Goal: Information Seeking & Learning: Find specific fact

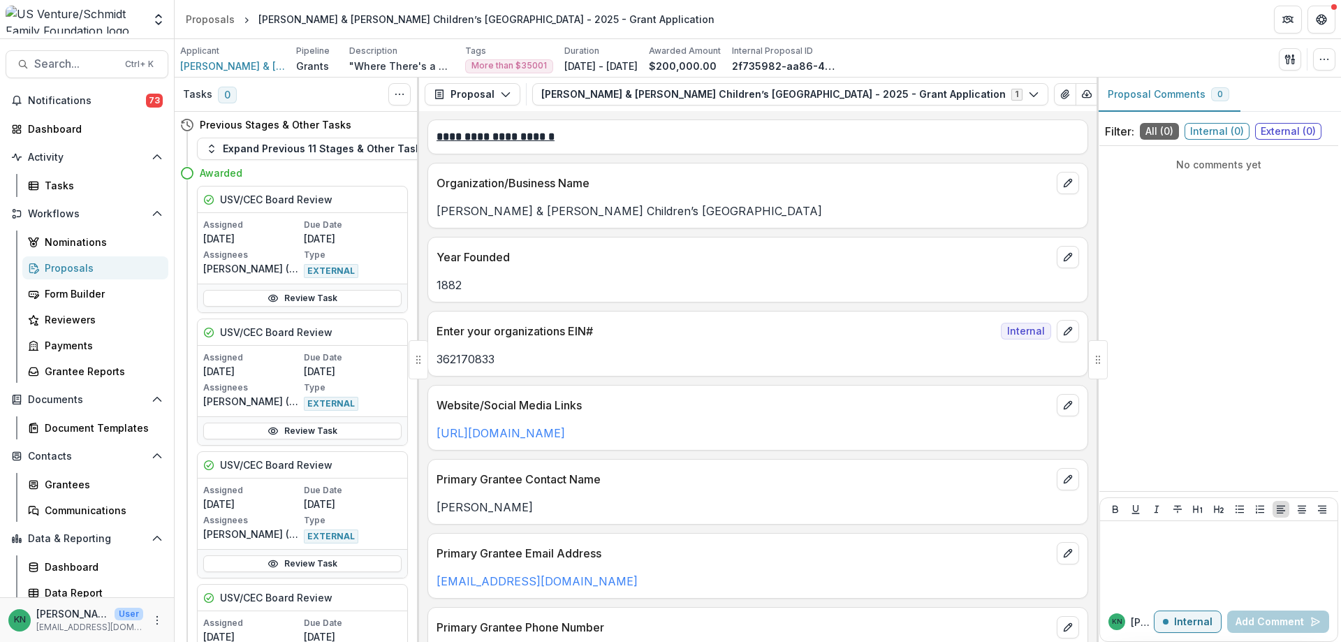
scroll to position [2584, 0]
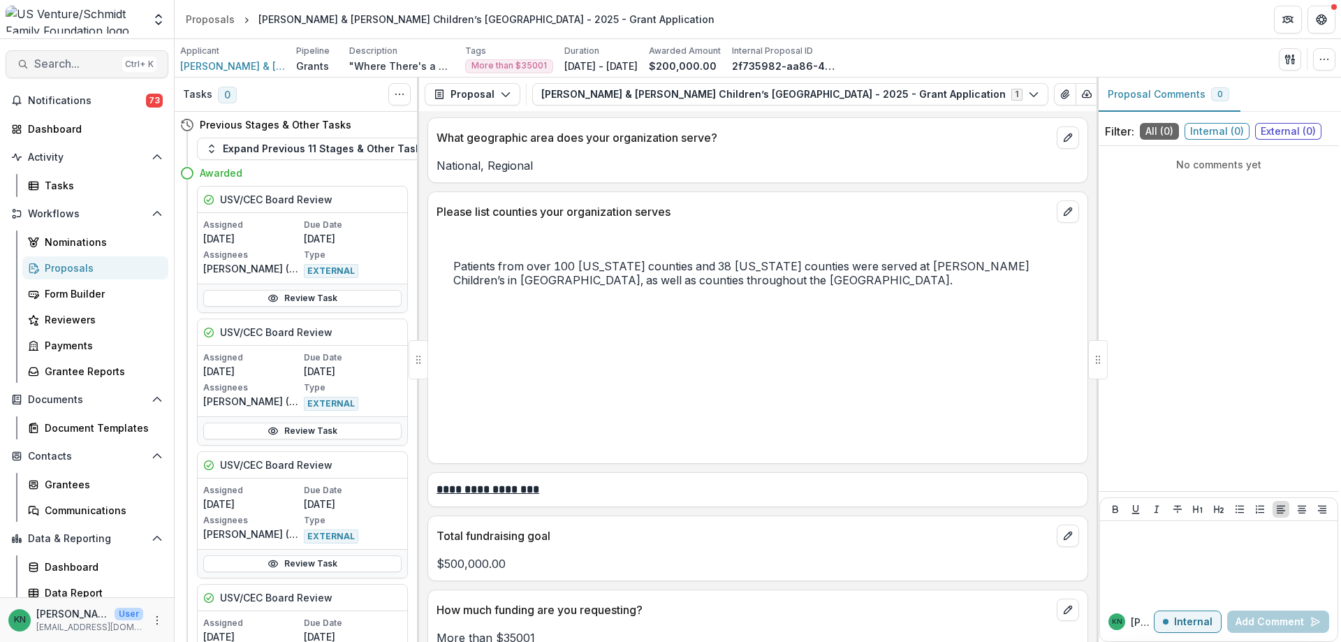
click at [45, 61] on span "Search..." at bounding box center [75, 63] width 82 height 13
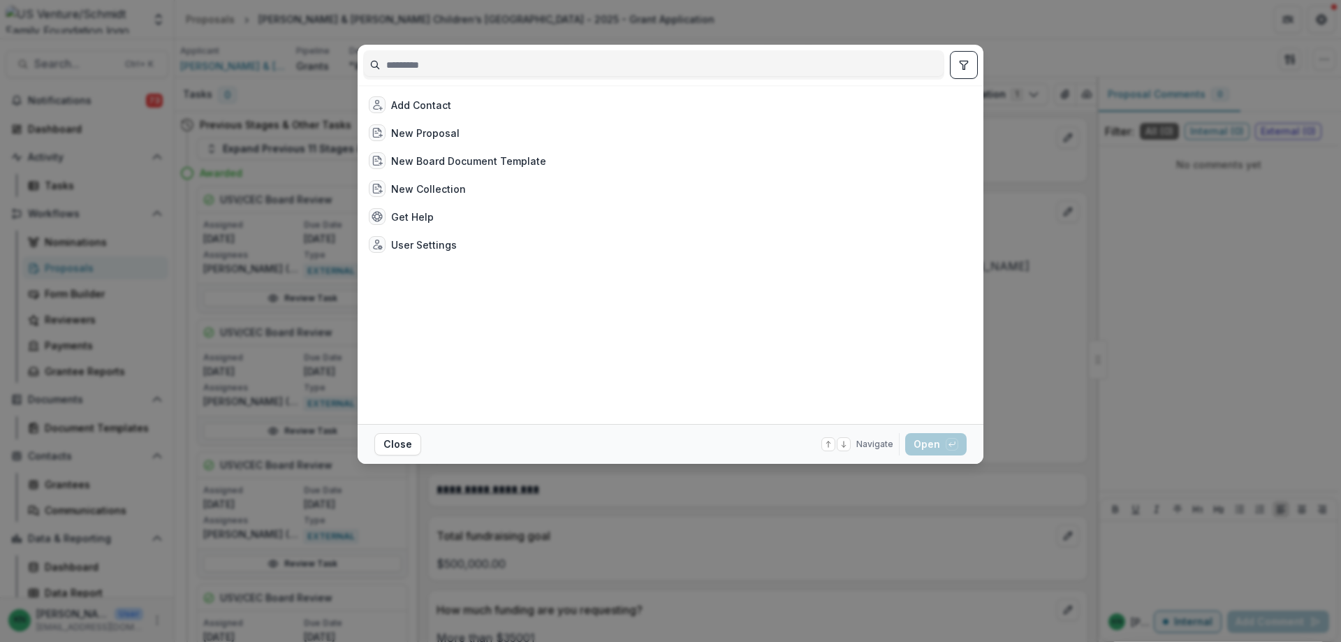
click at [476, 67] on input at bounding box center [654, 65] width 580 height 22
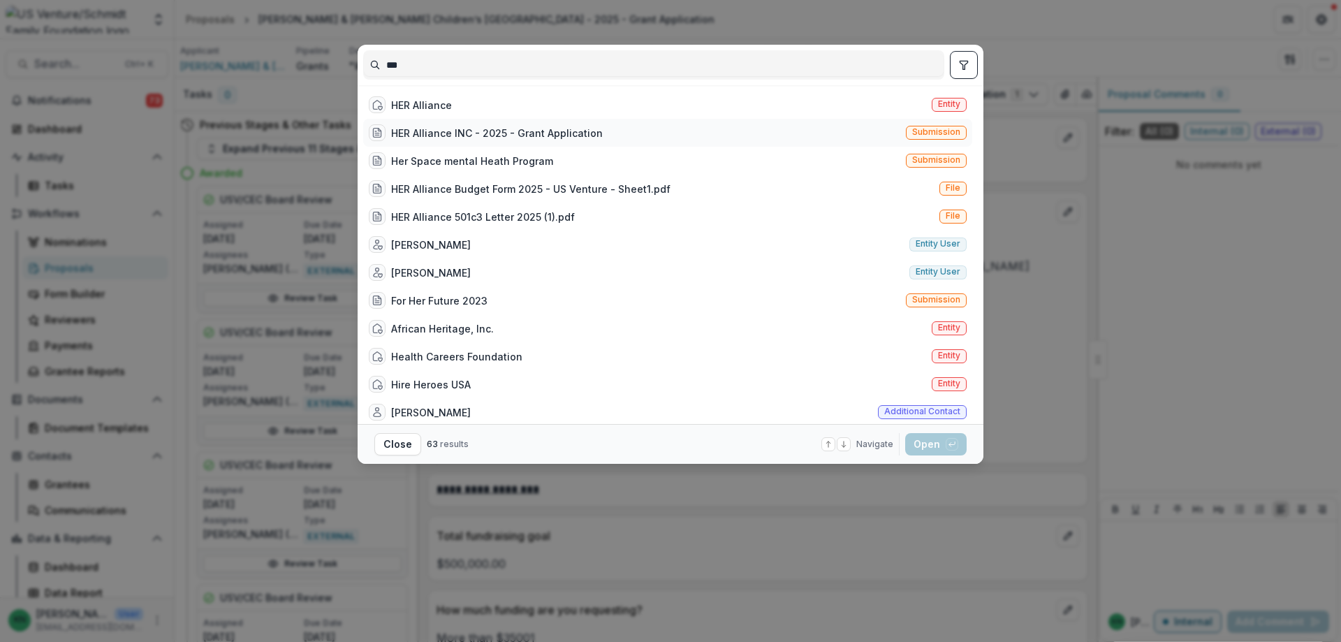
type input "***"
click at [476, 132] on div "HER Alliance INC - 2025 - Grant Application" at bounding box center [497, 133] width 212 height 15
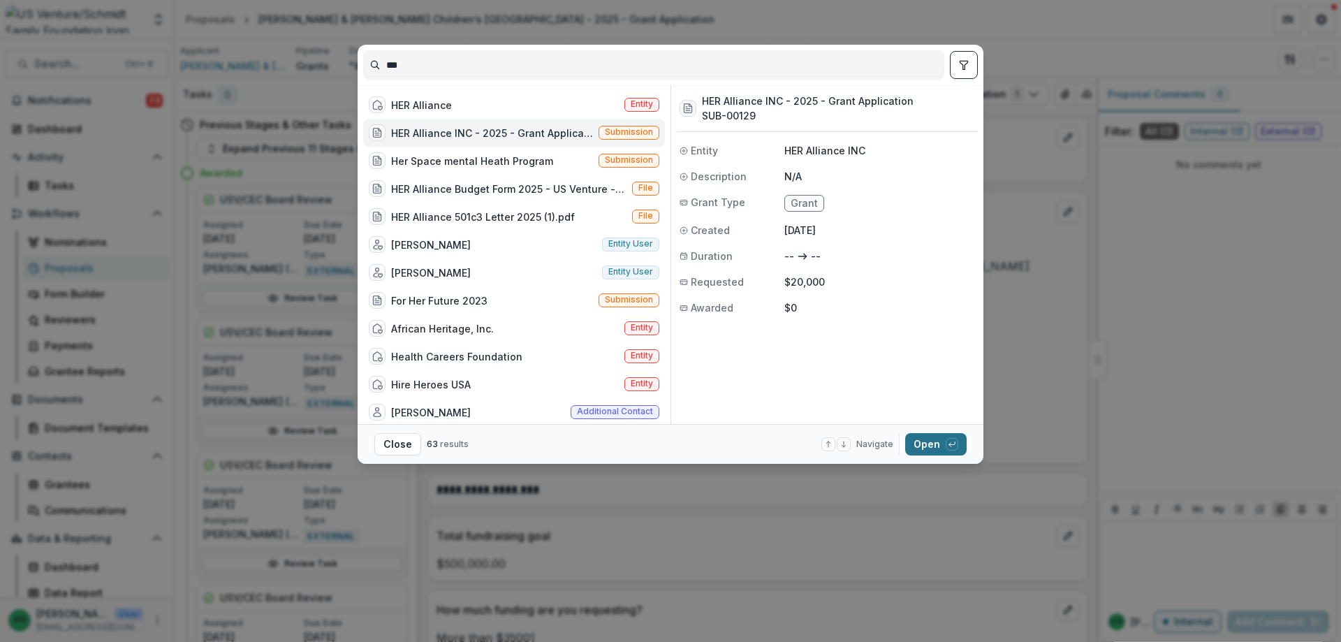
click at [934, 442] on button "Open with enter key" at bounding box center [935, 444] width 61 height 22
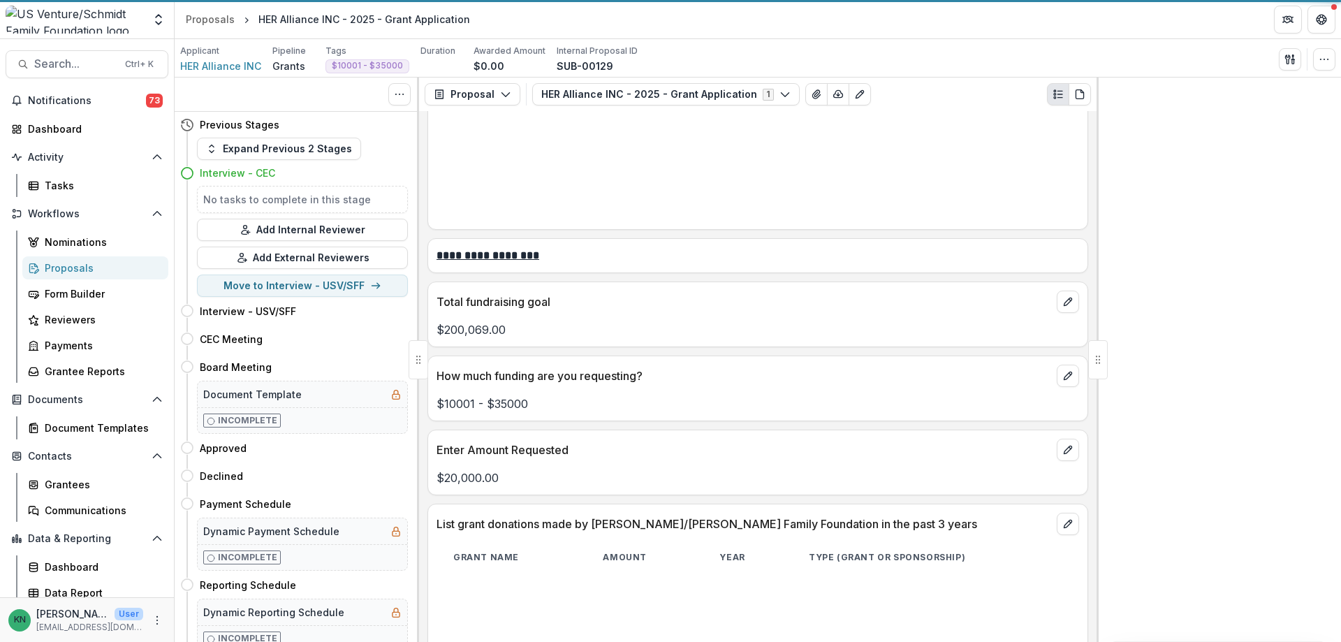
scroll to position [3120, 0]
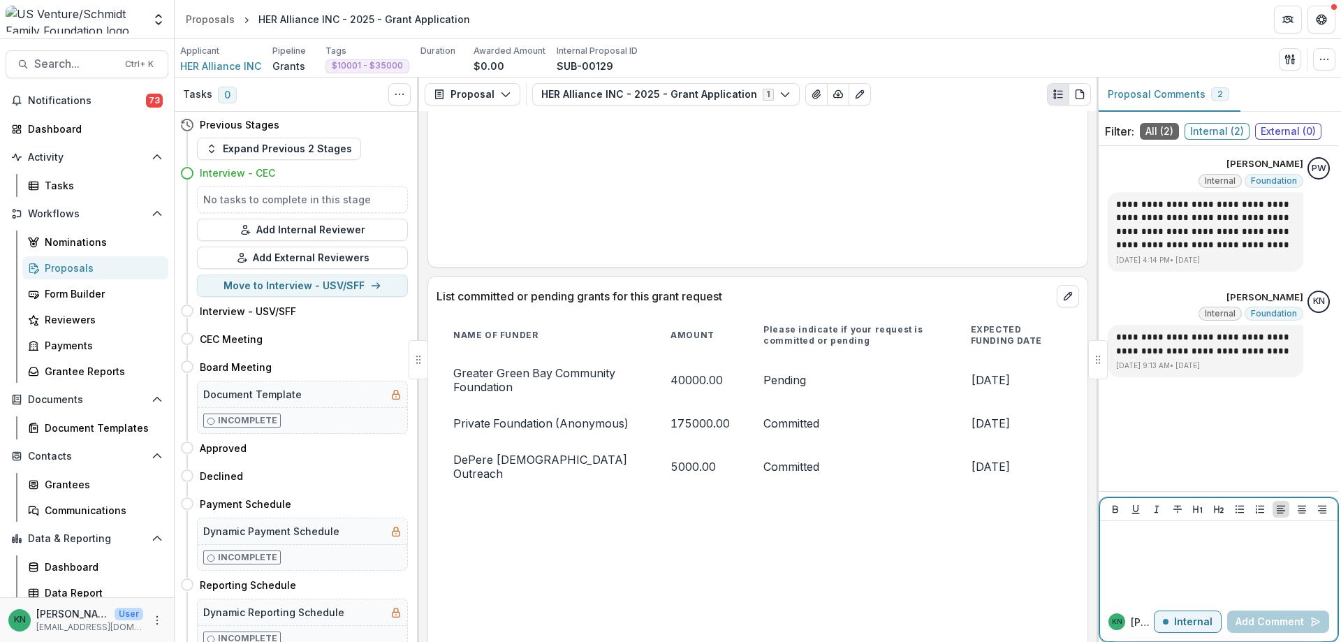
click at [1126, 540] on p at bounding box center [1218, 533] width 226 height 15
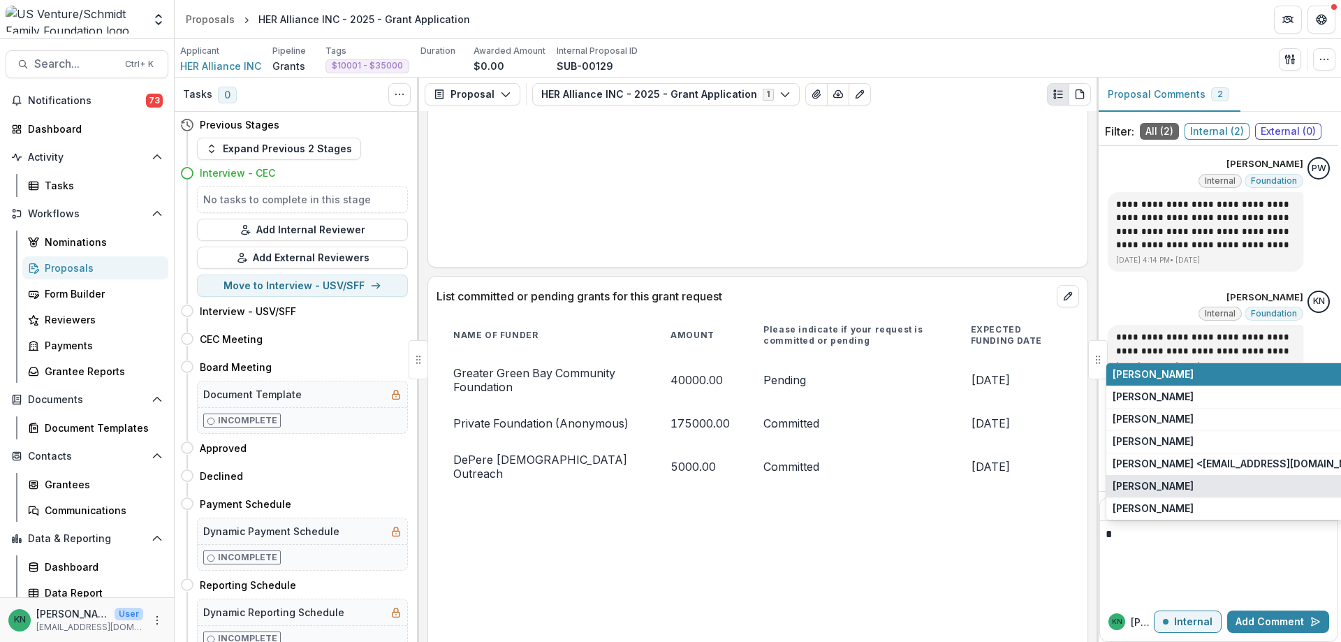
click at [1149, 483] on button "[PERSON_NAME]" at bounding box center [1227, 486] width 243 height 22
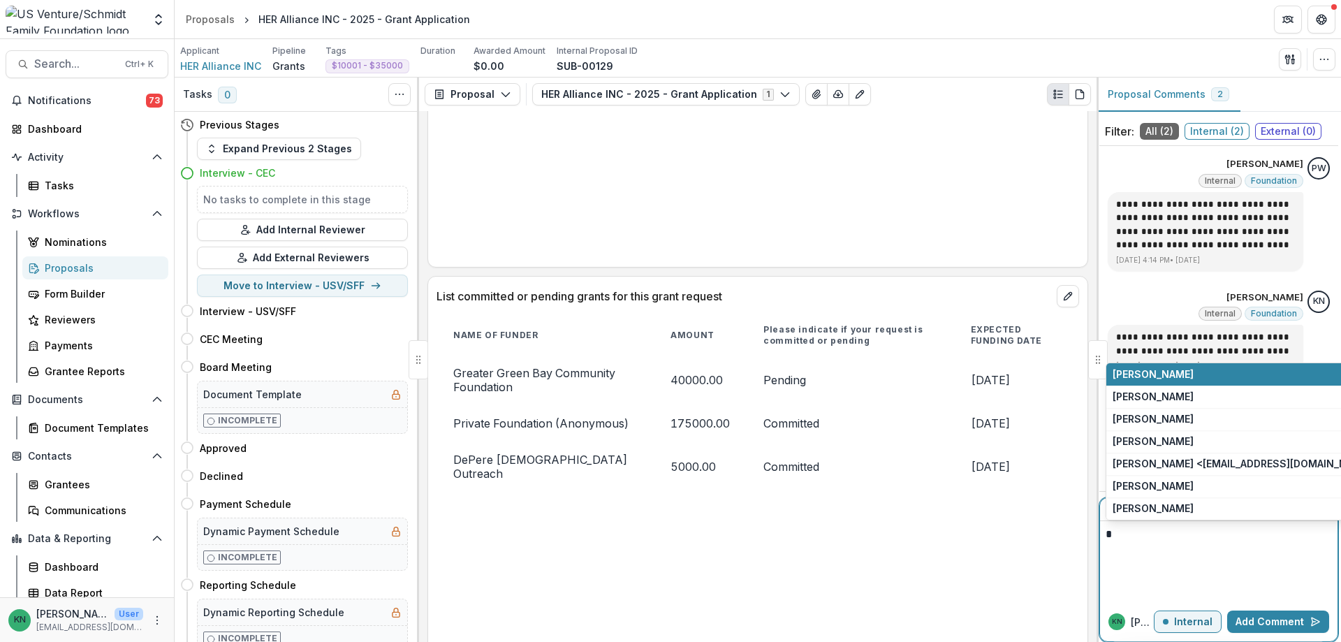
click at [1152, 544] on div "*" at bounding box center [1218, 561] width 226 height 70
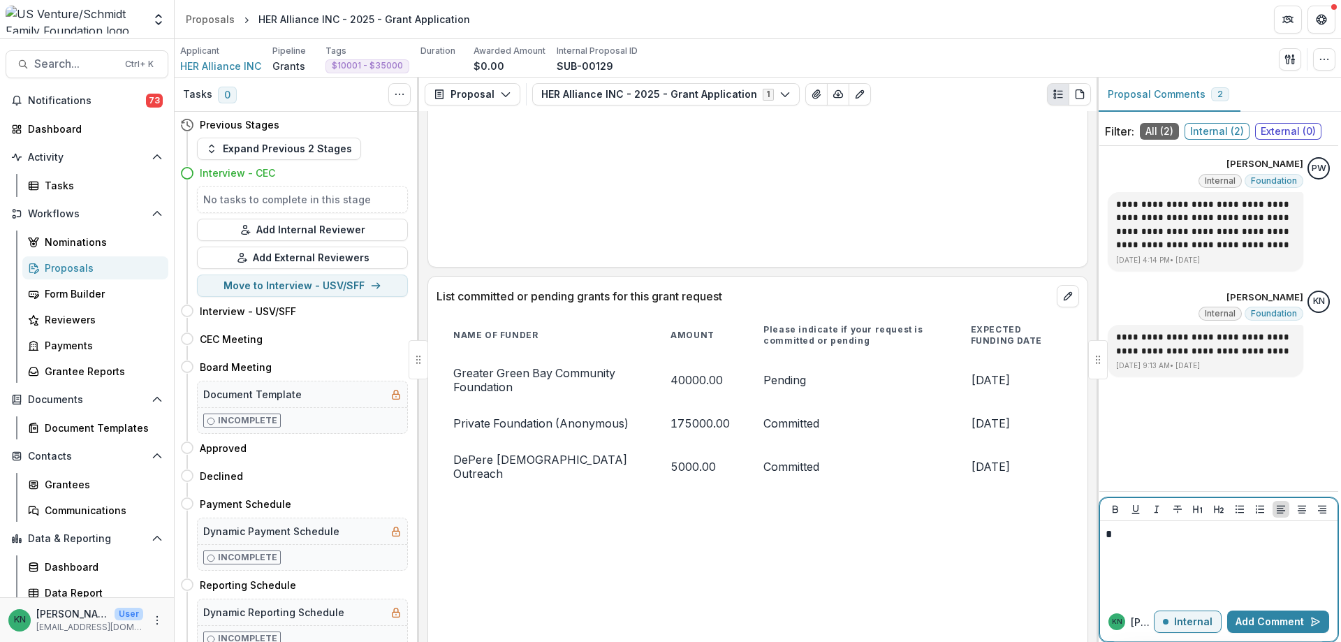
drag, startPoint x: 1127, startPoint y: 534, endPoint x: 1104, endPoint y: 538, distance: 23.3
click at [1104, 538] on div "*" at bounding box center [1218, 561] width 237 height 81
click at [1118, 543] on div "*" at bounding box center [1218, 561] width 226 height 70
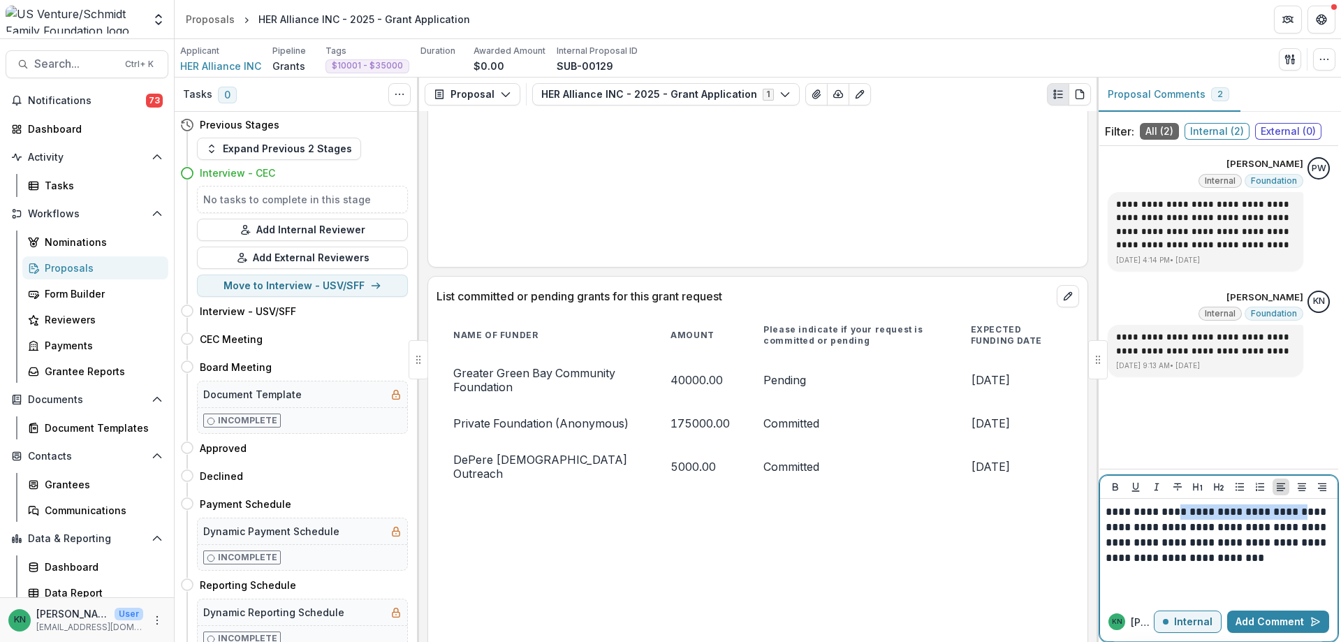
drag, startPoint x: 1173, startPoint y: 510, endPoint x: 1290, endPoint y: 510, distance: 117.3
click at [1290, 510] on p "**********" at bounding box center [1218, 550] width 226 height 92
drag, startPoint x: 1211, startPoint y: 510, endPoint x: 1288, endPoint y: 507, distance: 76.9
click at [1288, 507] on p "**********" at bounding box center [1218, 550] width 226 height 92
drag, startPoint x: 1209, startPoint y: 526, endPoint x: 1275, endPoint y: 526, distance: 66.3
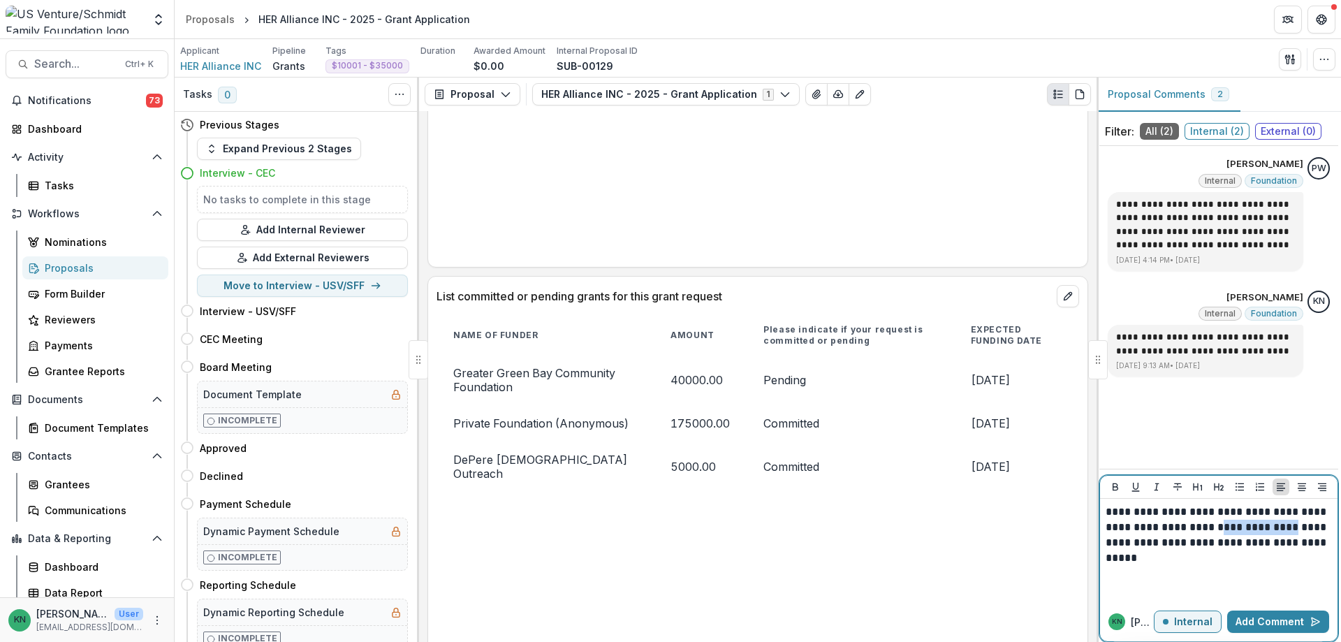
click at [1275, 526] on p "**********" at bounding box center [1218, 550] width 226 height 92
drag, startPoint x: 1186, startPoint y: 527, endPoint x: 1274, endPoint y: 526, distance: 88.7
click at [1274, 526] on p "**********" at bounding box center [1218, 550] width 226 height 92
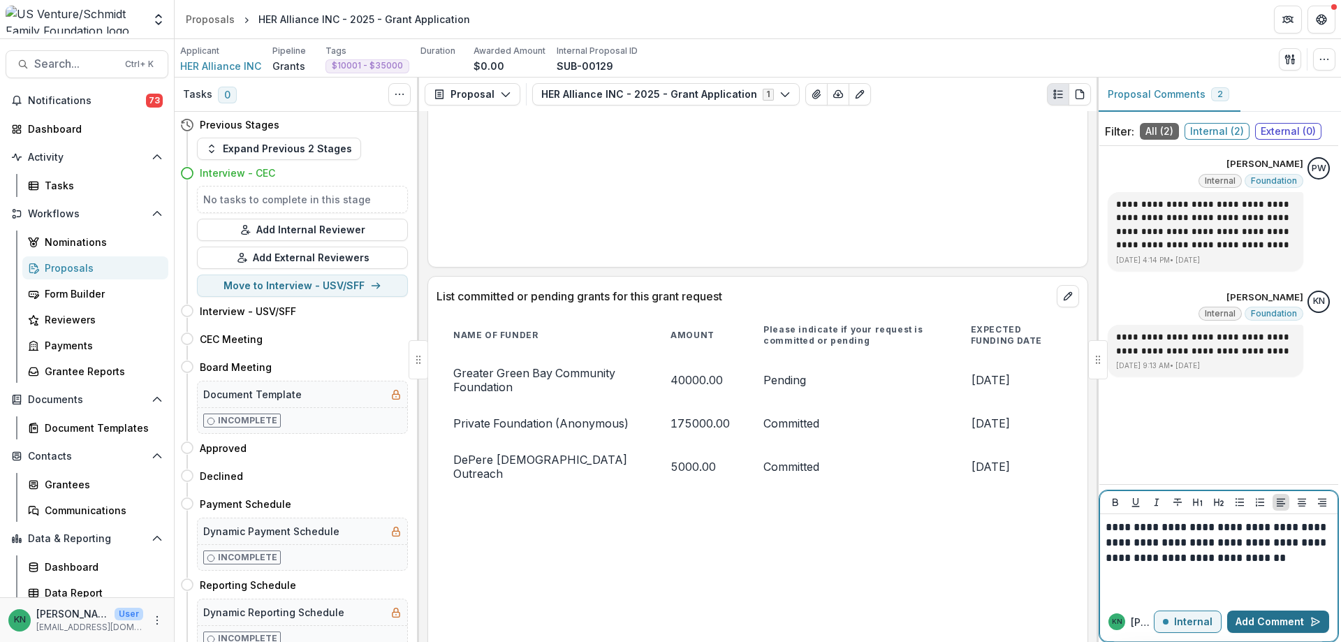
click at [1265, 619] on button "Add Comment" at bounding box center [1278, 621] width 102 height 22
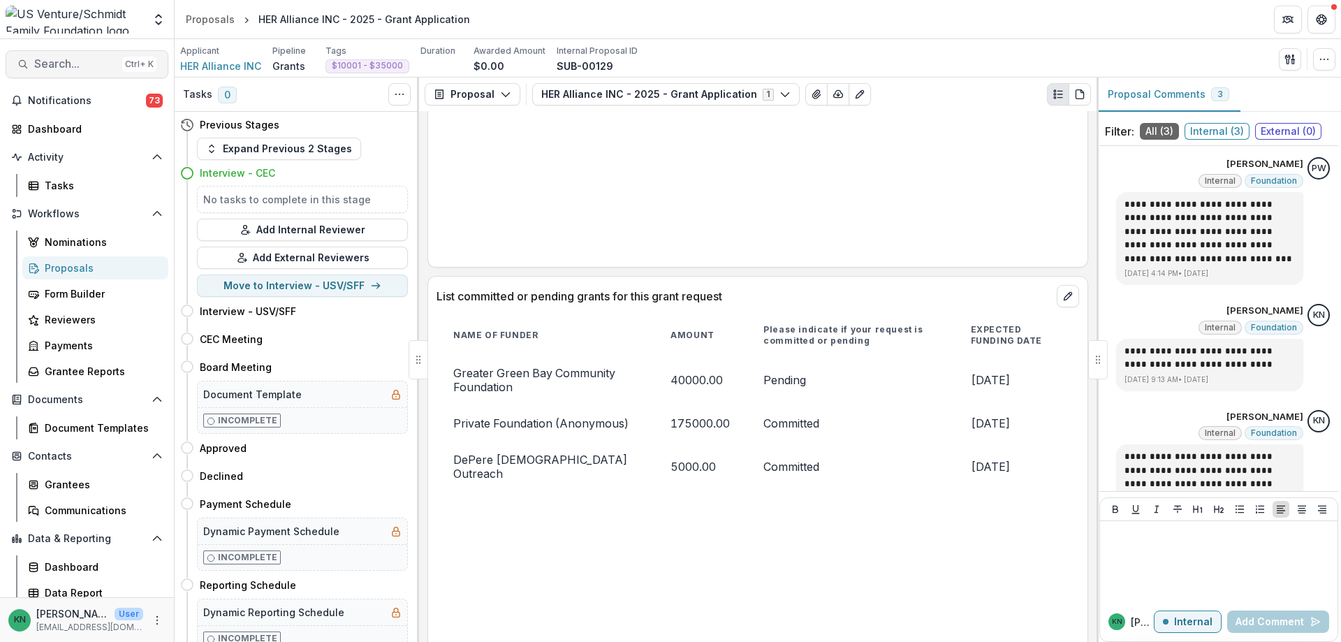
click at [54, 59] on span "Search..." at bounding box center [75, 63] width 82 height 13
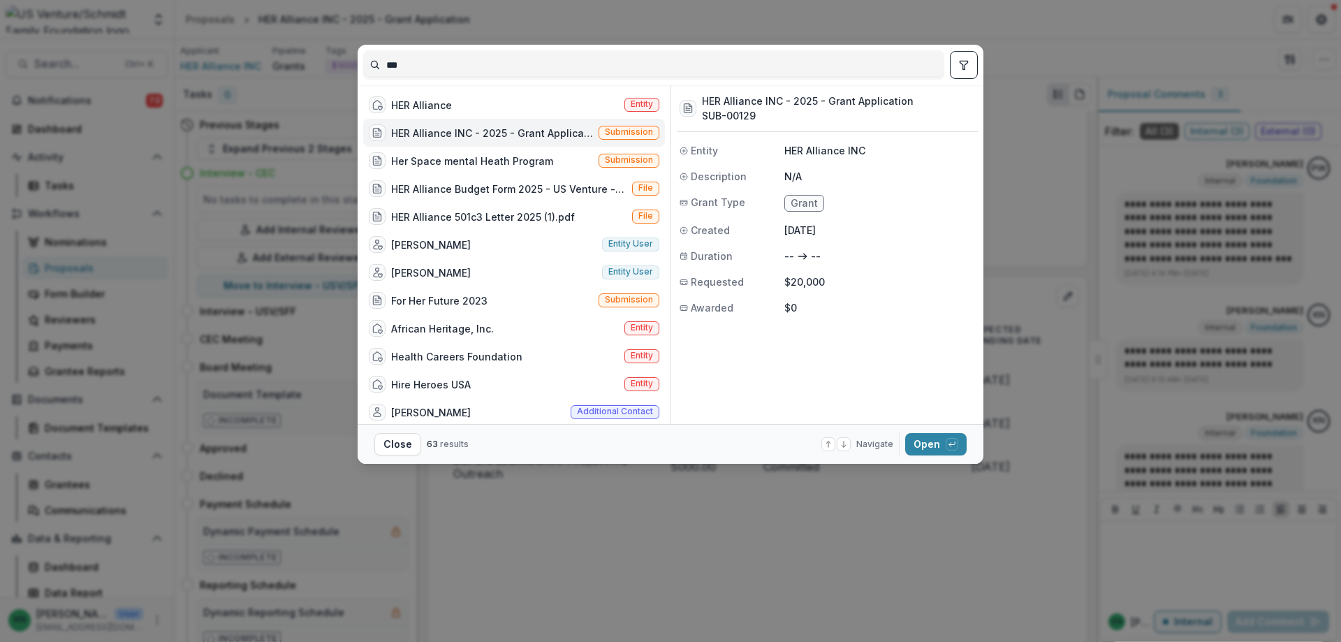
click at [421, 70] on input "***" at bounding box center [654, 65] width 580 height 22
click at [384, 443] on button "Close" at bounding box center [397, 444] width 47 height 22
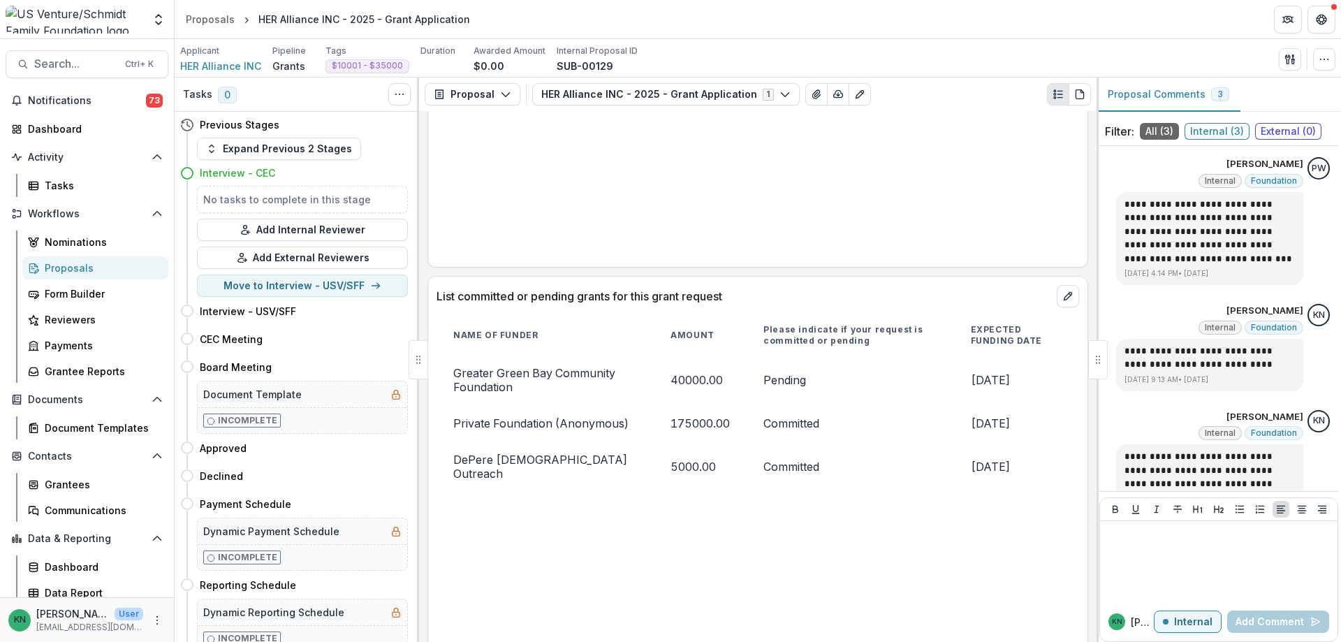
click at [51, 260] on div "Proposals" at bounding box center [101, 267] width 112 height 15
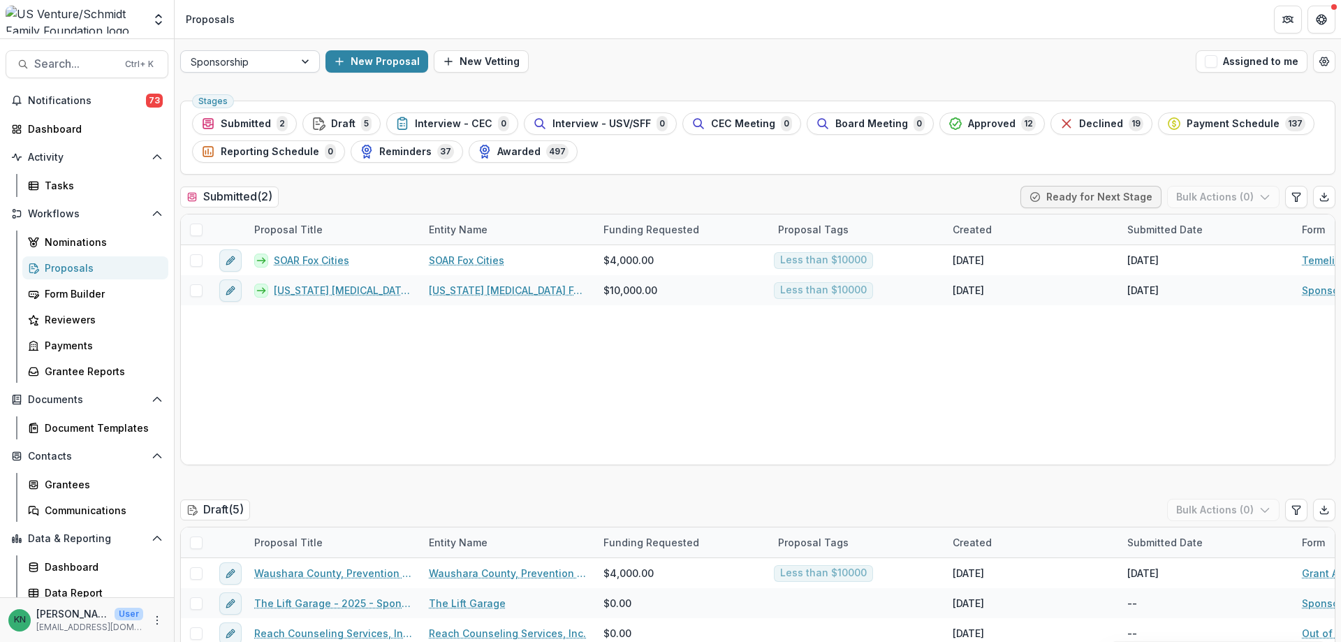
click at [304, 61] on div at bounding box center [306, 61] width 25 height 21
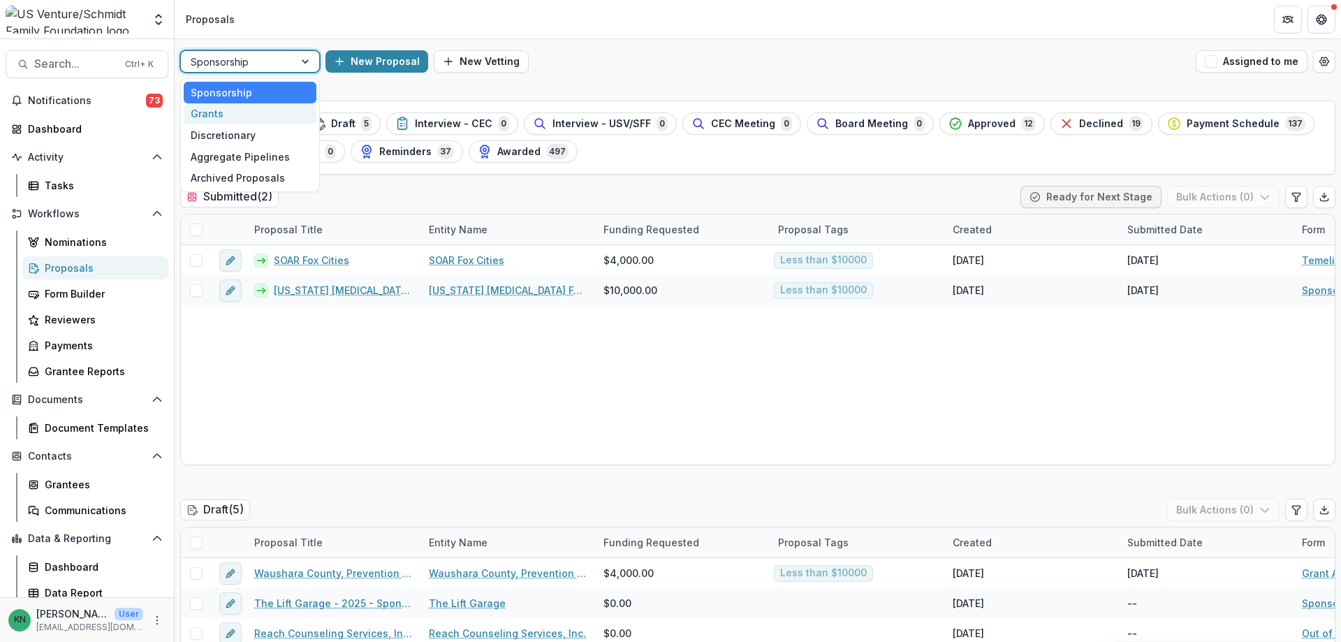
click at [213, 113] on div "Grants" at bounding box center [250, 114] width 133 height 22
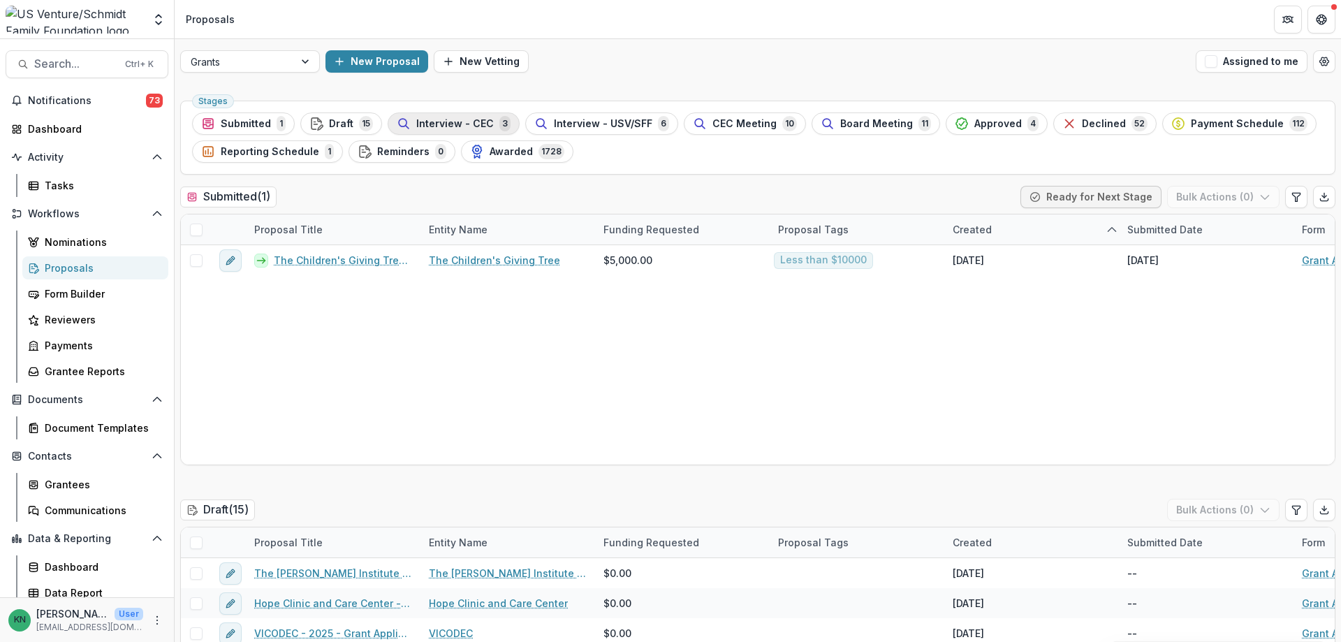
click at [455, 119] on span "Interview - CEC" at bounding box center [455, 124] width 78 height 12
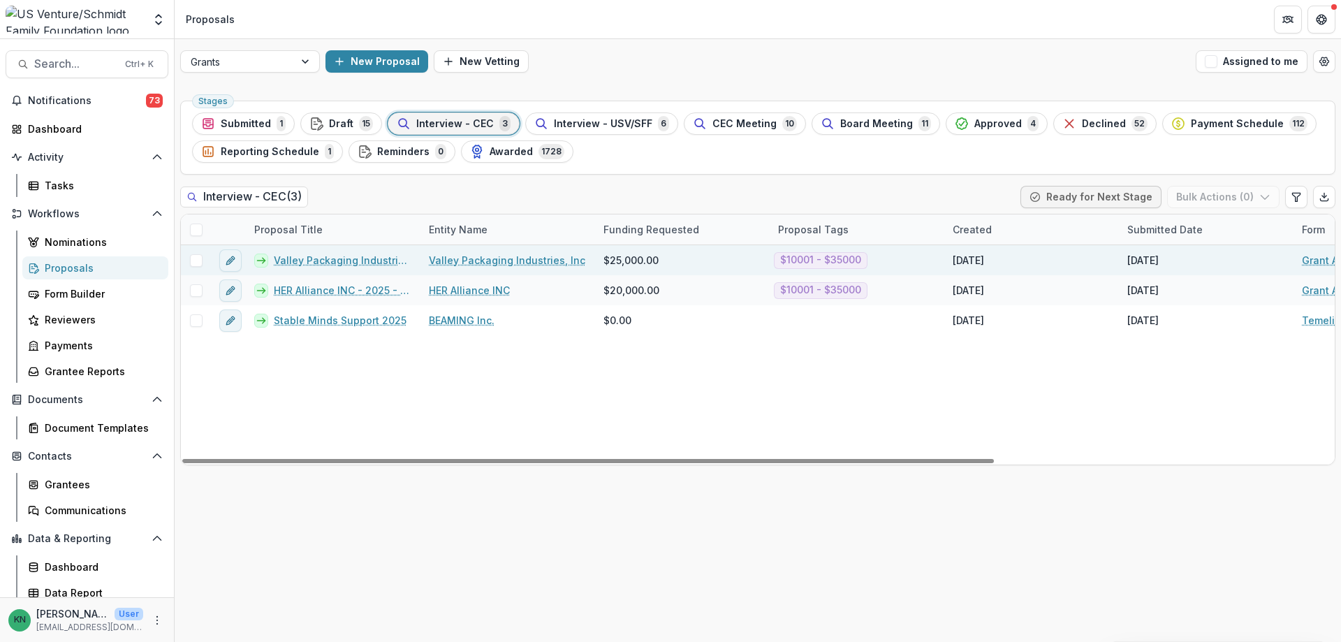
click at [322, 258] on link "Valley Packaging Industries, Inc - 2025 - Grant Application" at bounding box center [343, 260] width 138 height 15
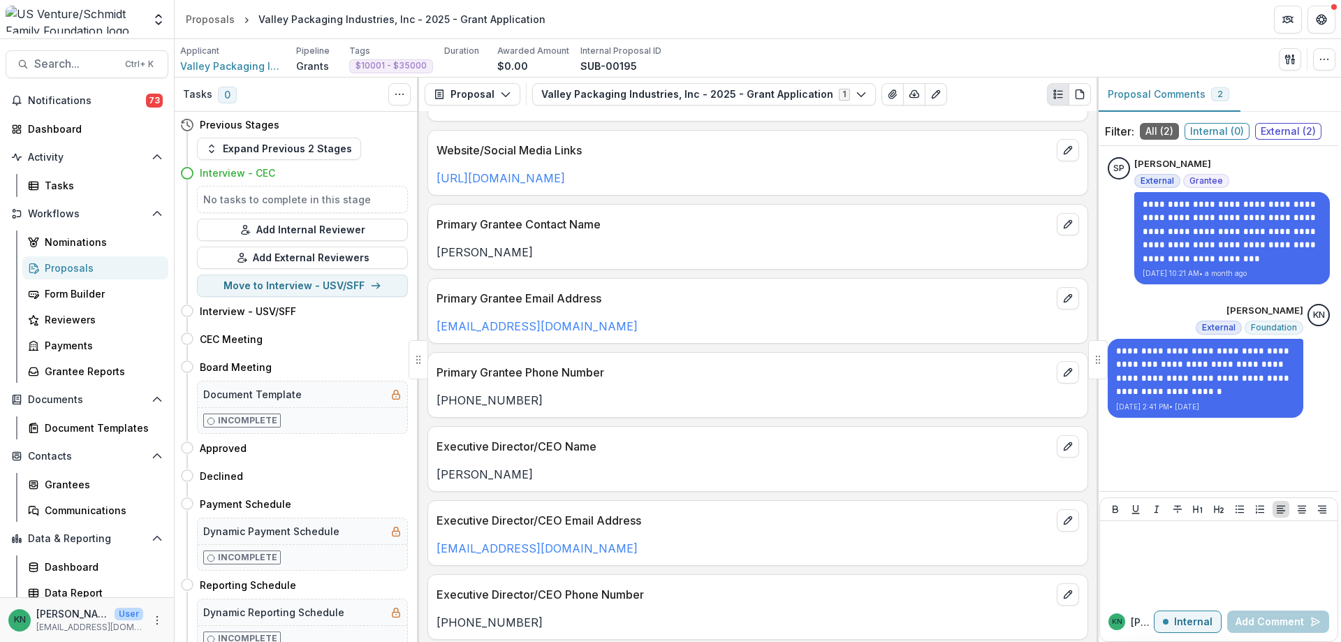
scroll to position [279, 0]
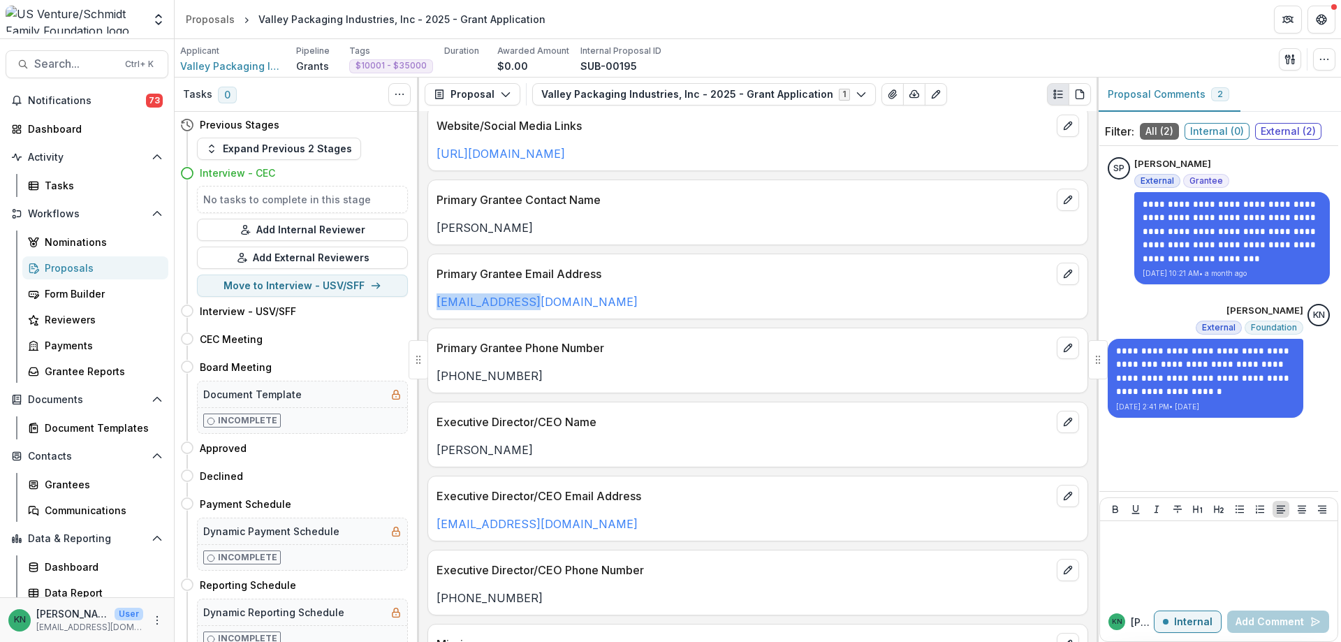
drag, startPoint x: 534, startPoint y: 307, endPoint x: 437, endPoint y: 311, distance: 97.2
click at [437, 311] on div "Primary Grantee Email Address [EMAIL_ADDRESS][DOMAIN_NAME]" at bounding box center [757, 286] width 661 height 66
copy link "[EMAIL_ADDRESS][DOMAIN_NAME]"
drag, startPoint x: 540, startPoint y: 526, endPoint x: 437, endPoint y: 531, distance: 102.8
click at [437, 531] on p "[EMAIL_ADDRESS][DOMAIN_NAME]" at bounding box center [757, 523] width 642 height 17
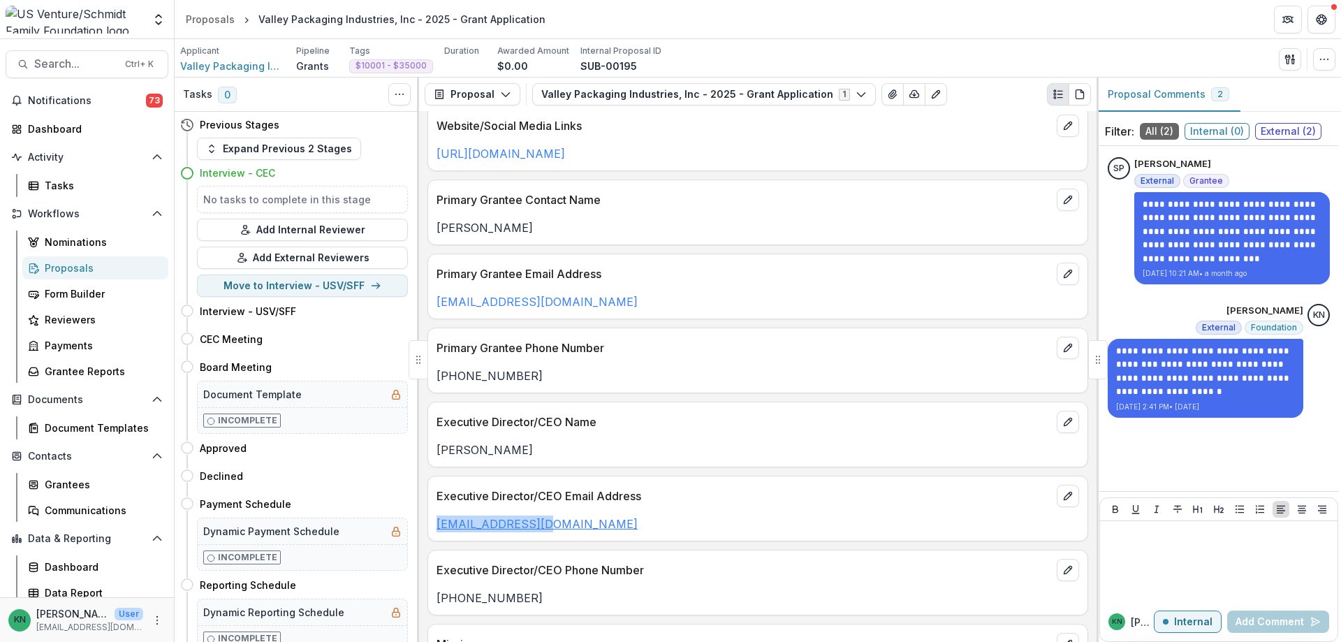
copy link "[EMAIL_ADDRESS][DOMAIN_NAME]"
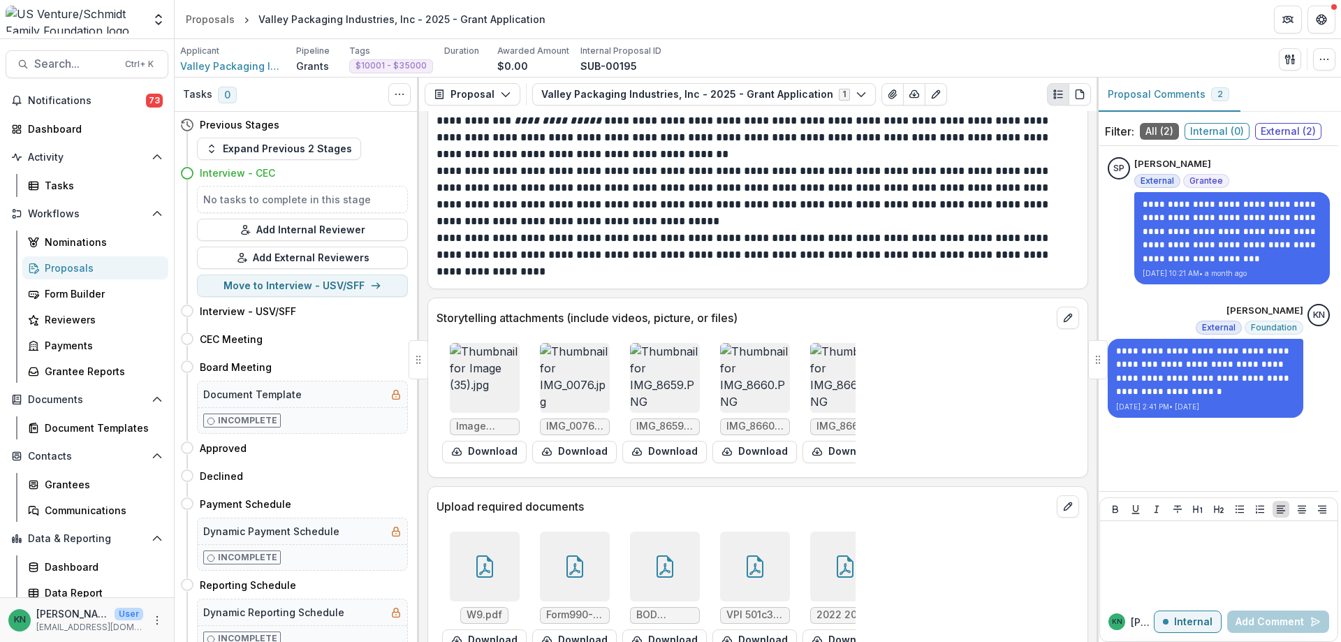
scroll to position [5122, 0]
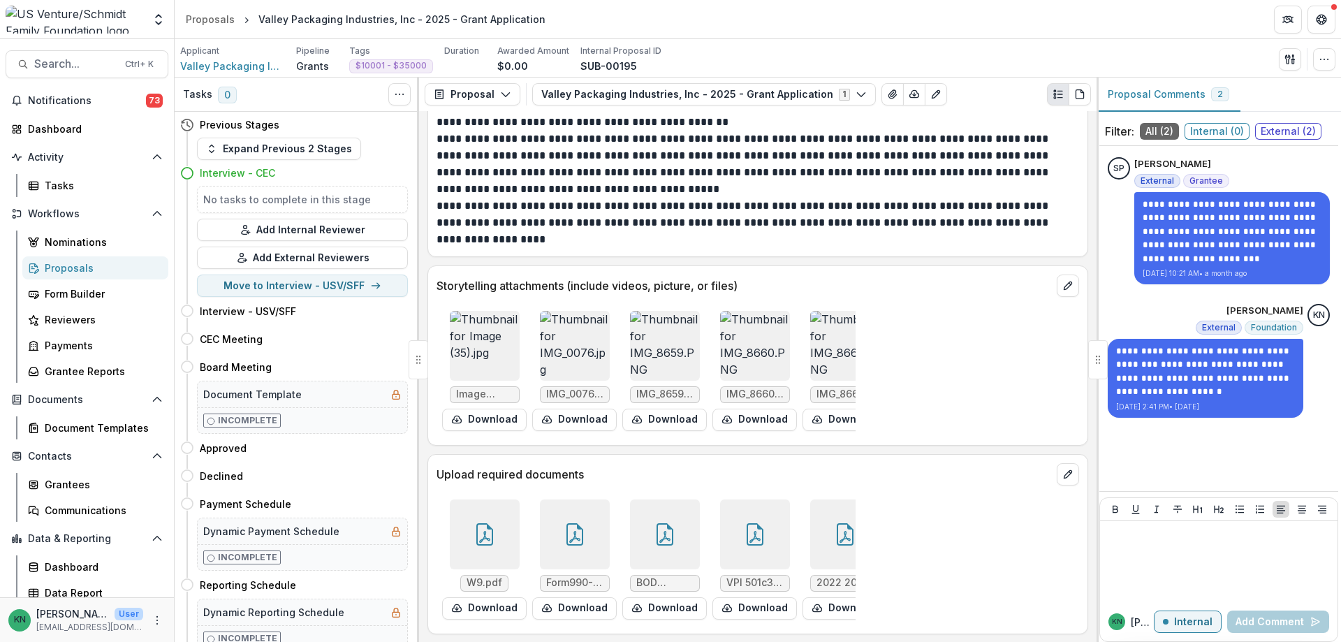
click at [59, 265] on div "Proposals" at bounding box center [101, 267] width 112 height 15
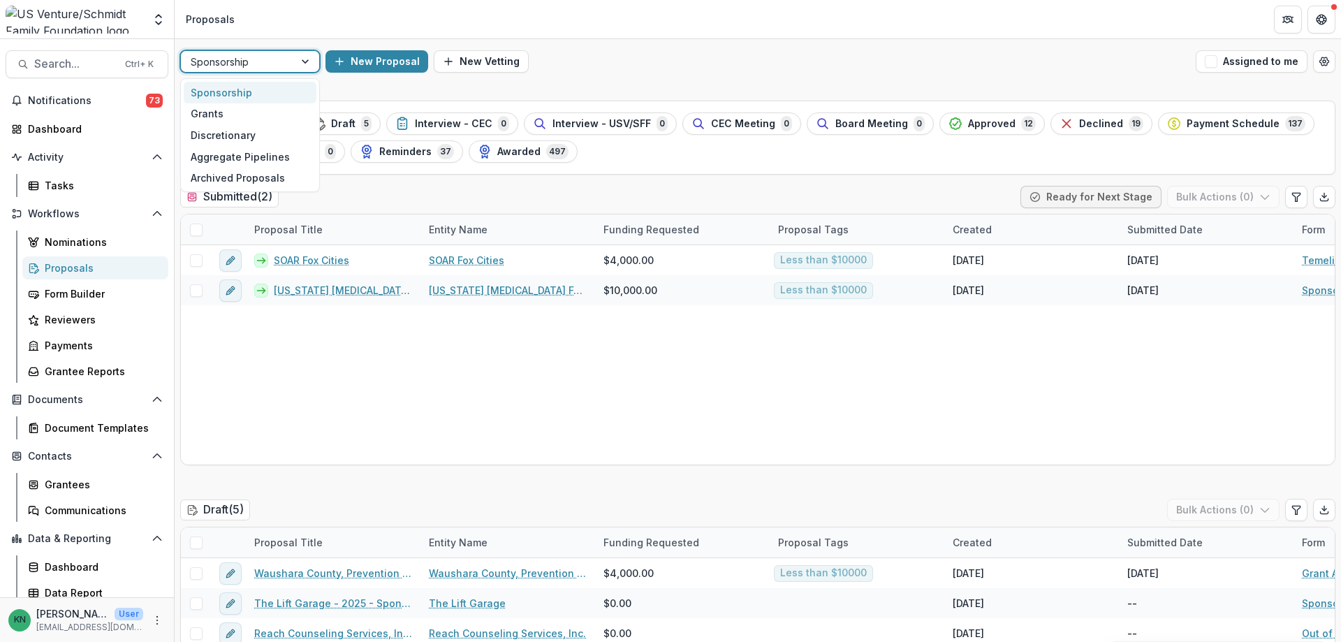
click at [307, 64] on div at bounding box center [306, 61] width 25 height 21
click at [211, 108] on div "Grants" at bounding box center [250, 114] width 133 height 22
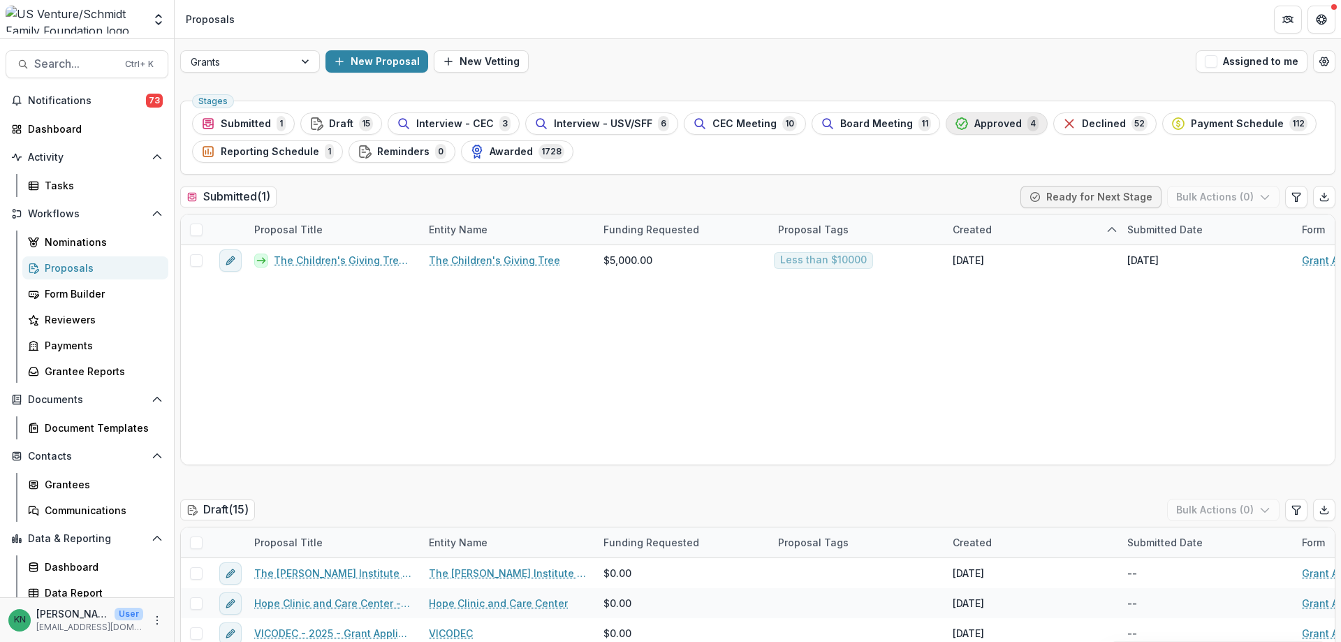
click at [974, 121] on span "Approved" at bounding box center [997, 124] width 47 height 12
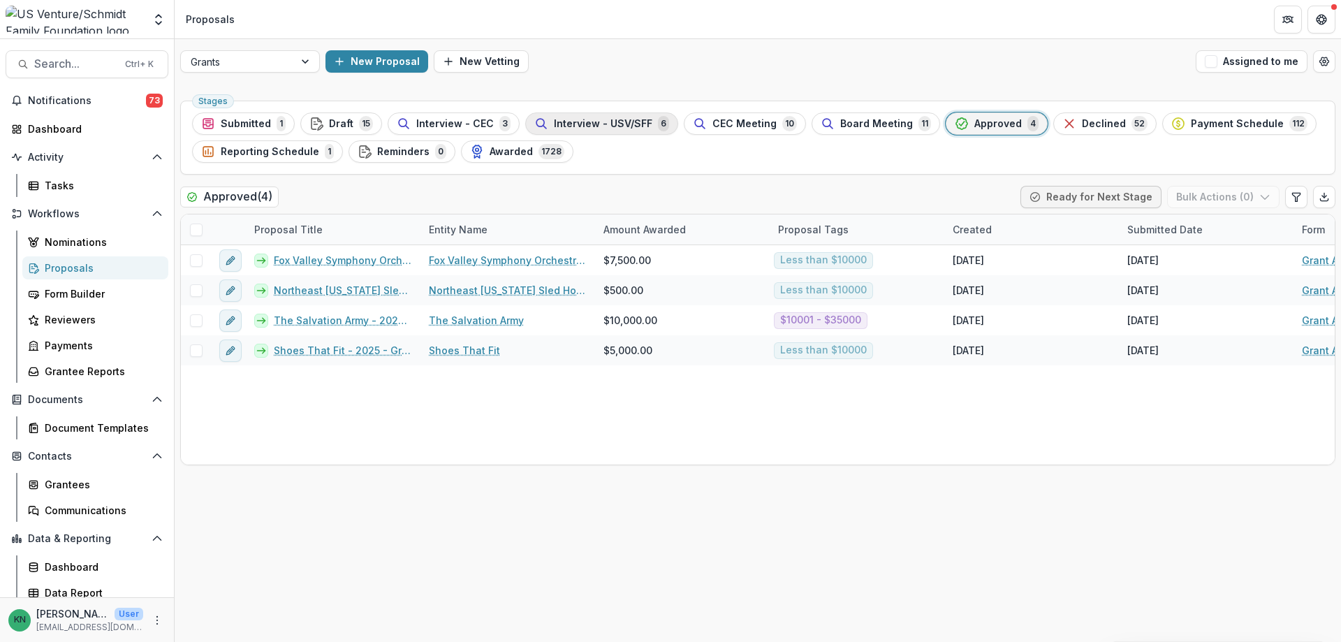
click at [592, 122] on span "Interview - USV/SFF" at bounding box center [603, 124] width 98 height 12
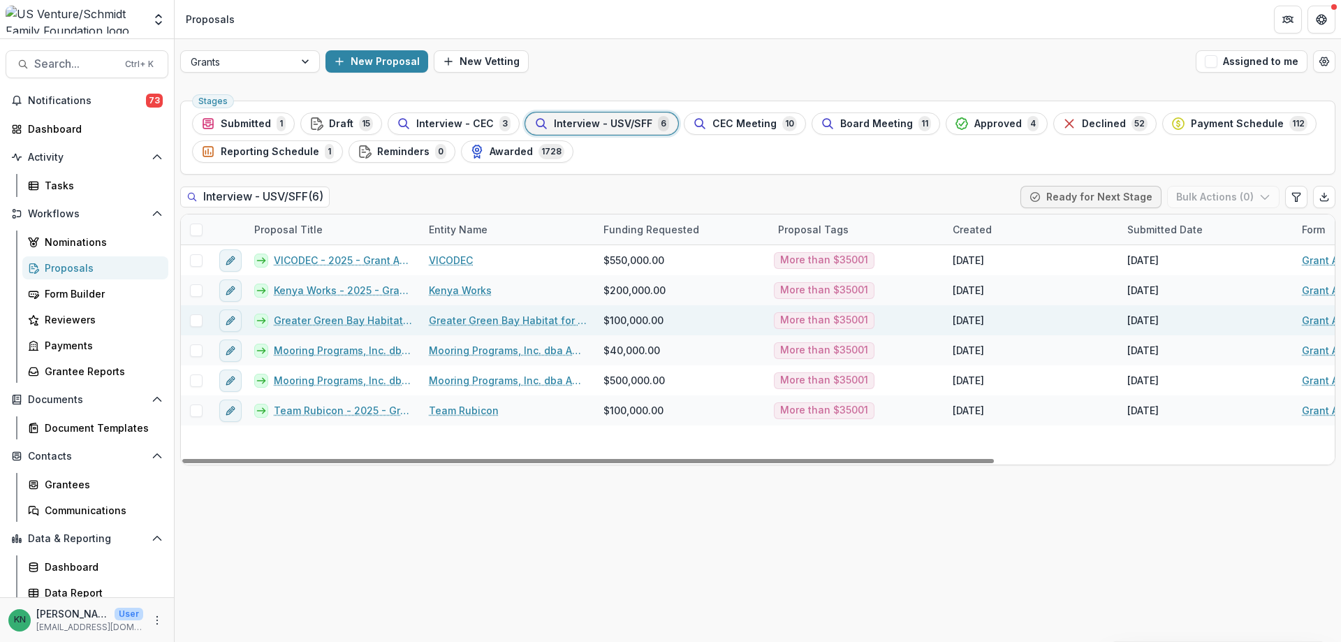
click at [315, 318] on link "Greater Green Bay Habitat for Humanity - 2025 - Grant Application" at bounding box center [343, 320] width 138 height 15
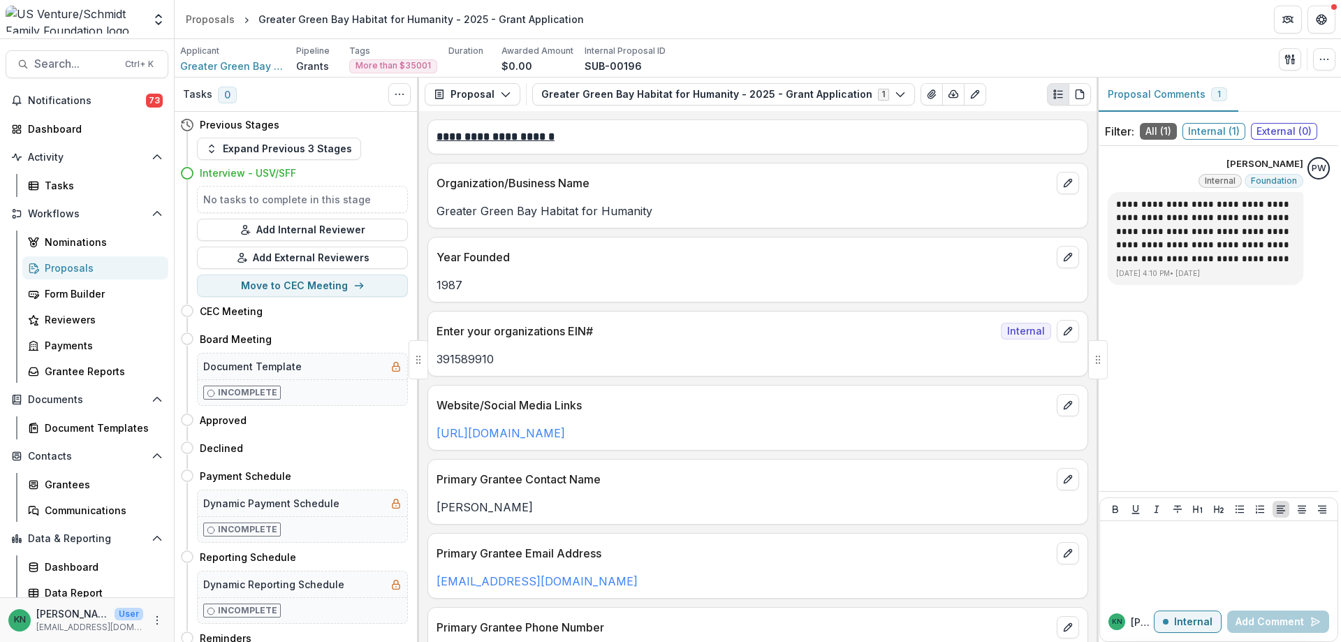
click at [61, 265] on div "Proposals" at bounding box center [101, 267] width 112 height 15
